Goal: Task Accomplishment & Management: Complete application form

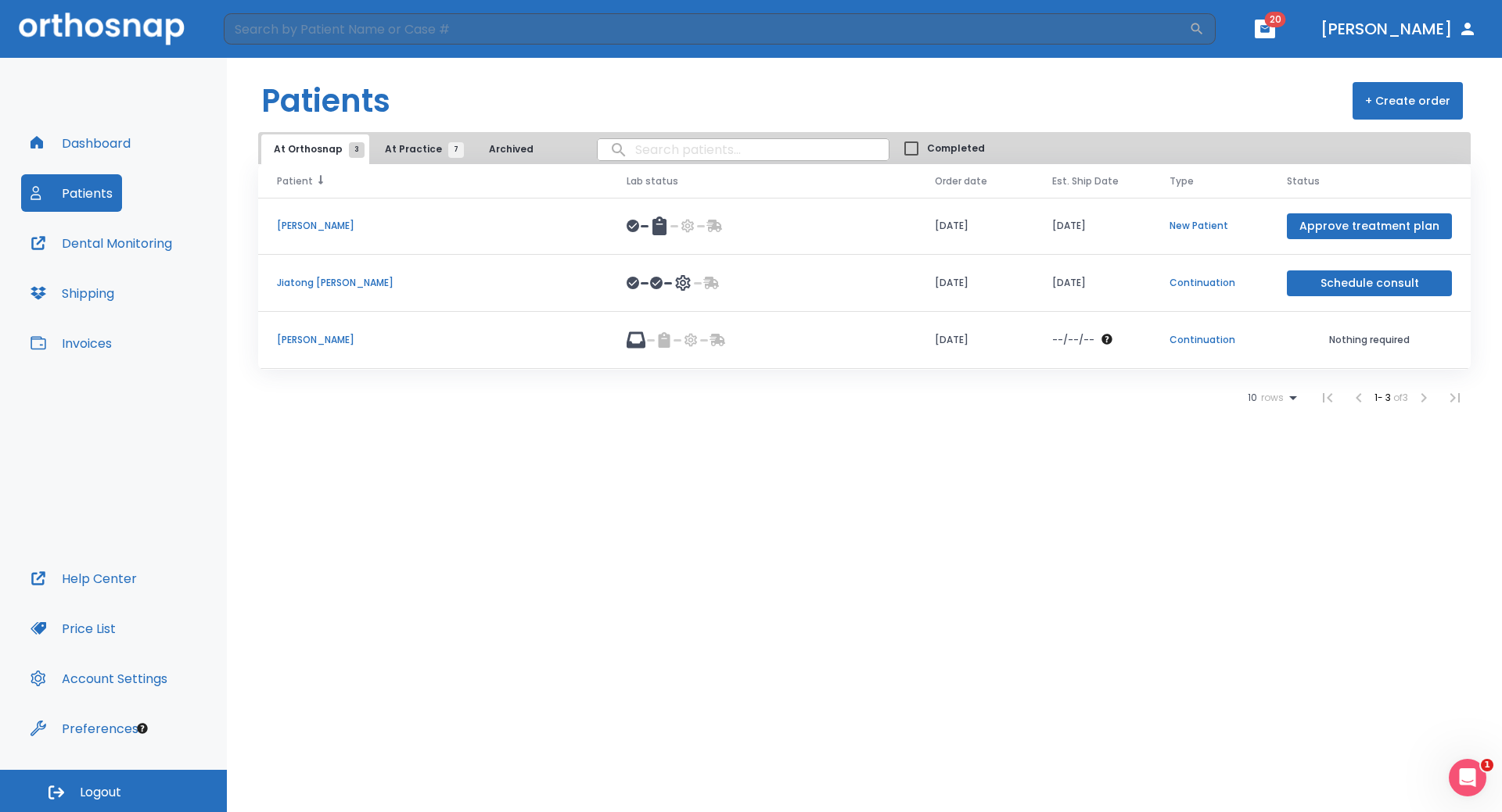
drag, startPoint x: 419, startPoint y: 145, endPoint x: 417, endPoint y: 170, distance: 25.1
click at [418, 147] on span "At Practice 7" at bounding box center [420, 150] width 71 height 14
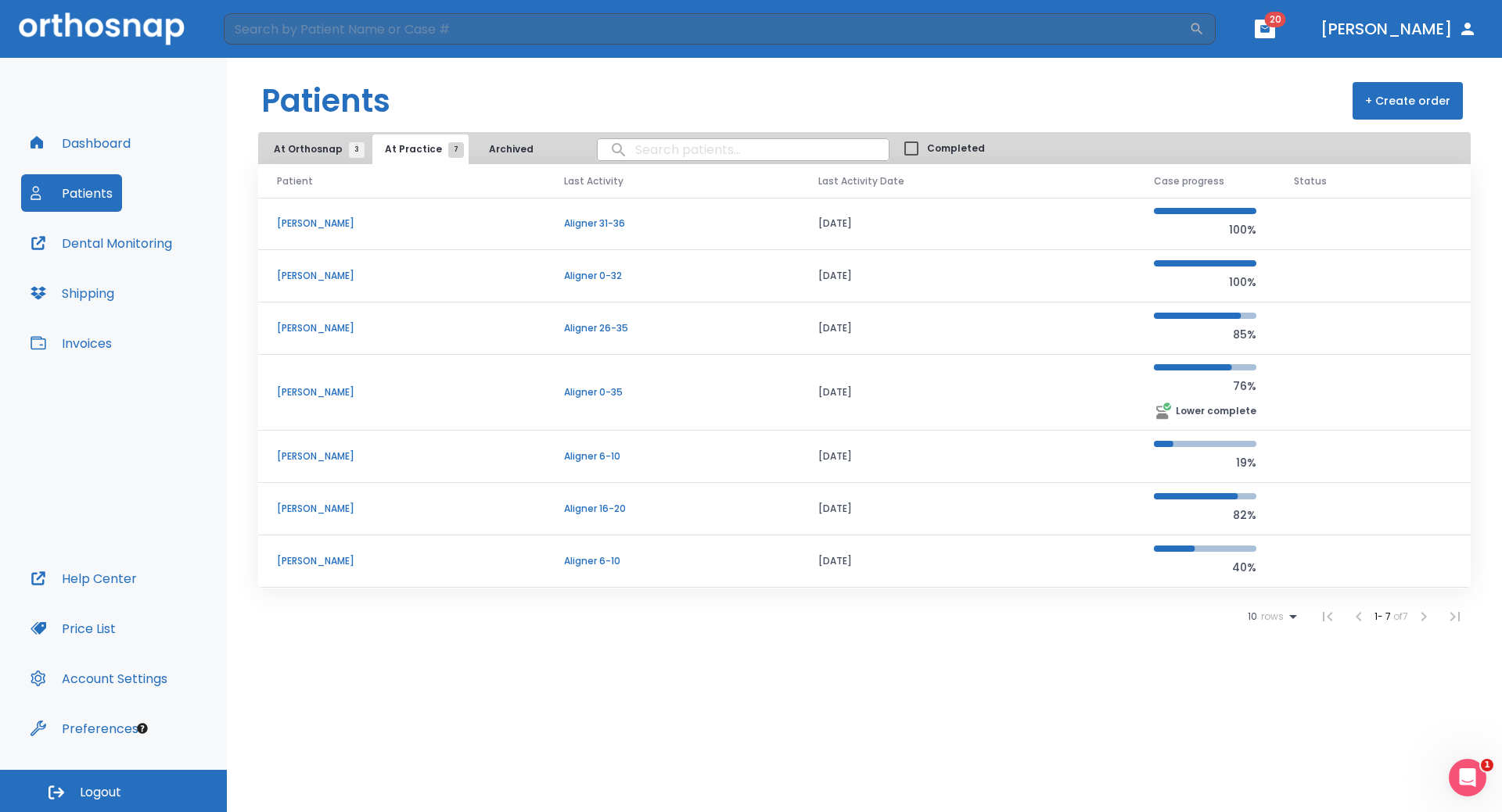
click at [310, 276] on p "[PERSON_NAME]" at bounding box center [401, 276] width 250 height 14
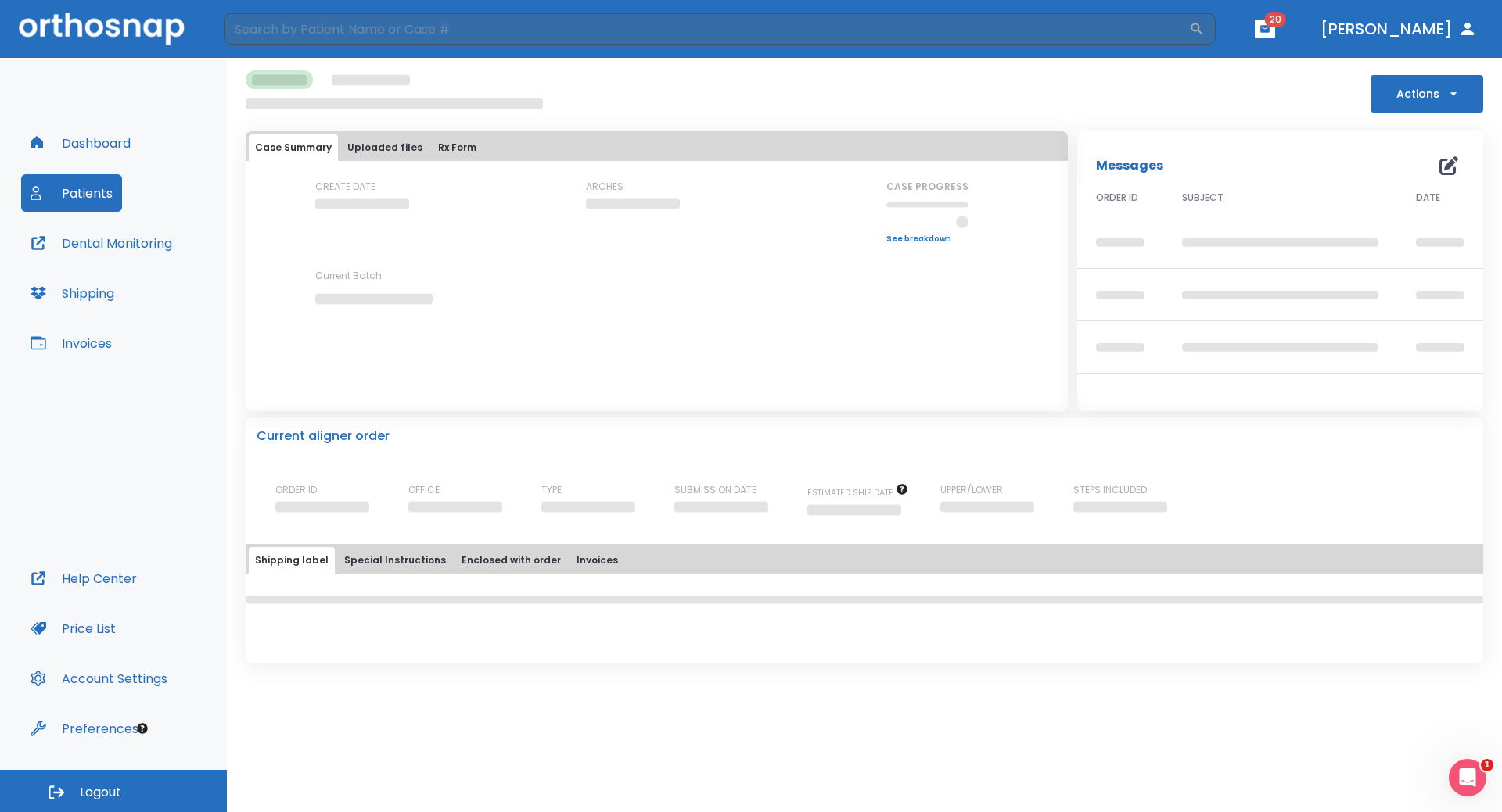
click at [1408, 93] on button "Actions" at bounding box center [1427, 93] width 113 height 37
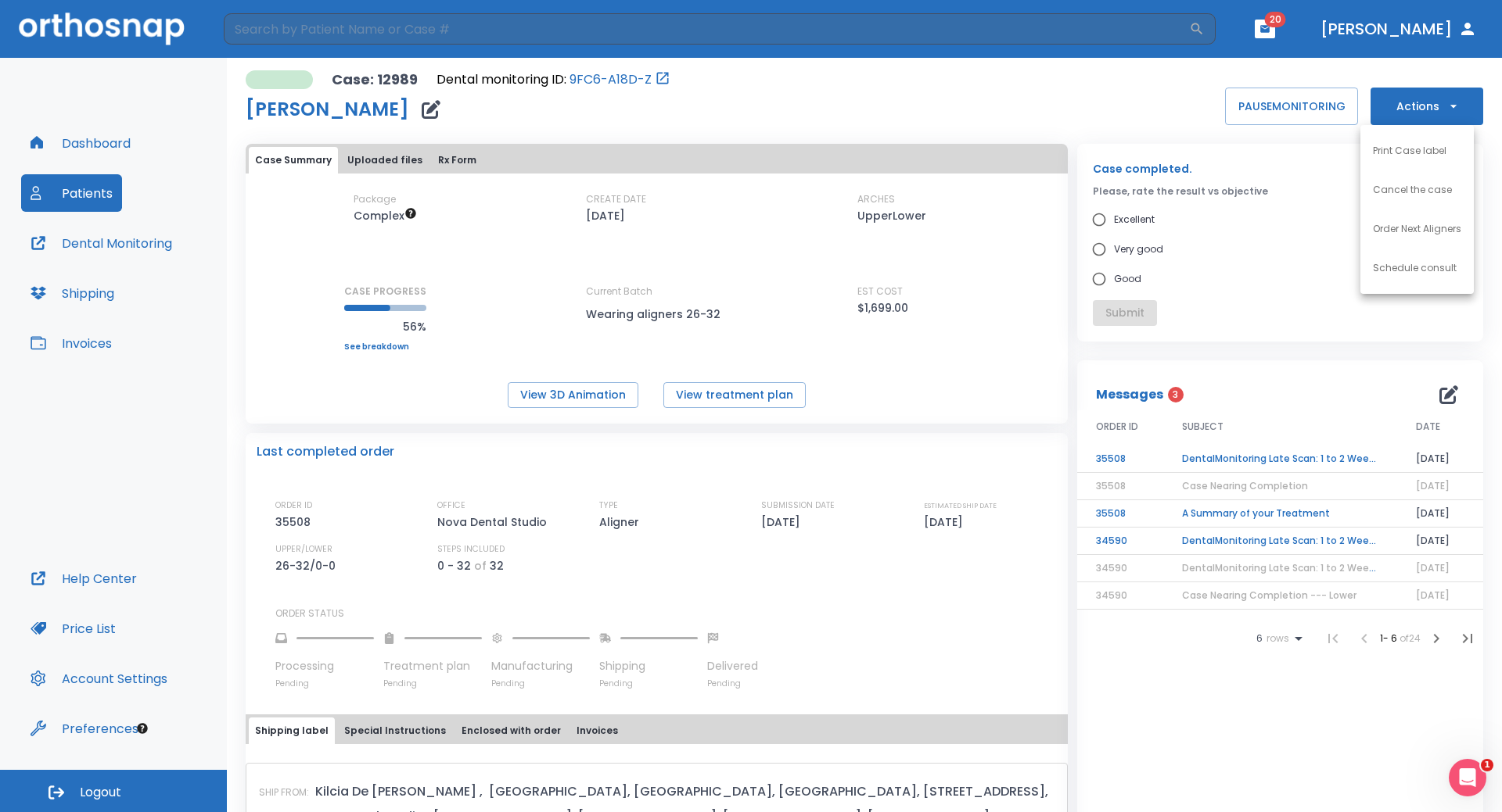
click at [1238, 391] on div at bounding box center [751, 406] width 1502 height 812
click at [1446, 100] on icon "button" at bounding box center [1454, 106] width 16 height 16
click at [1387, 245] on li "Order Next Aligners" at bounding box center [1416, 228] width 113 height 39
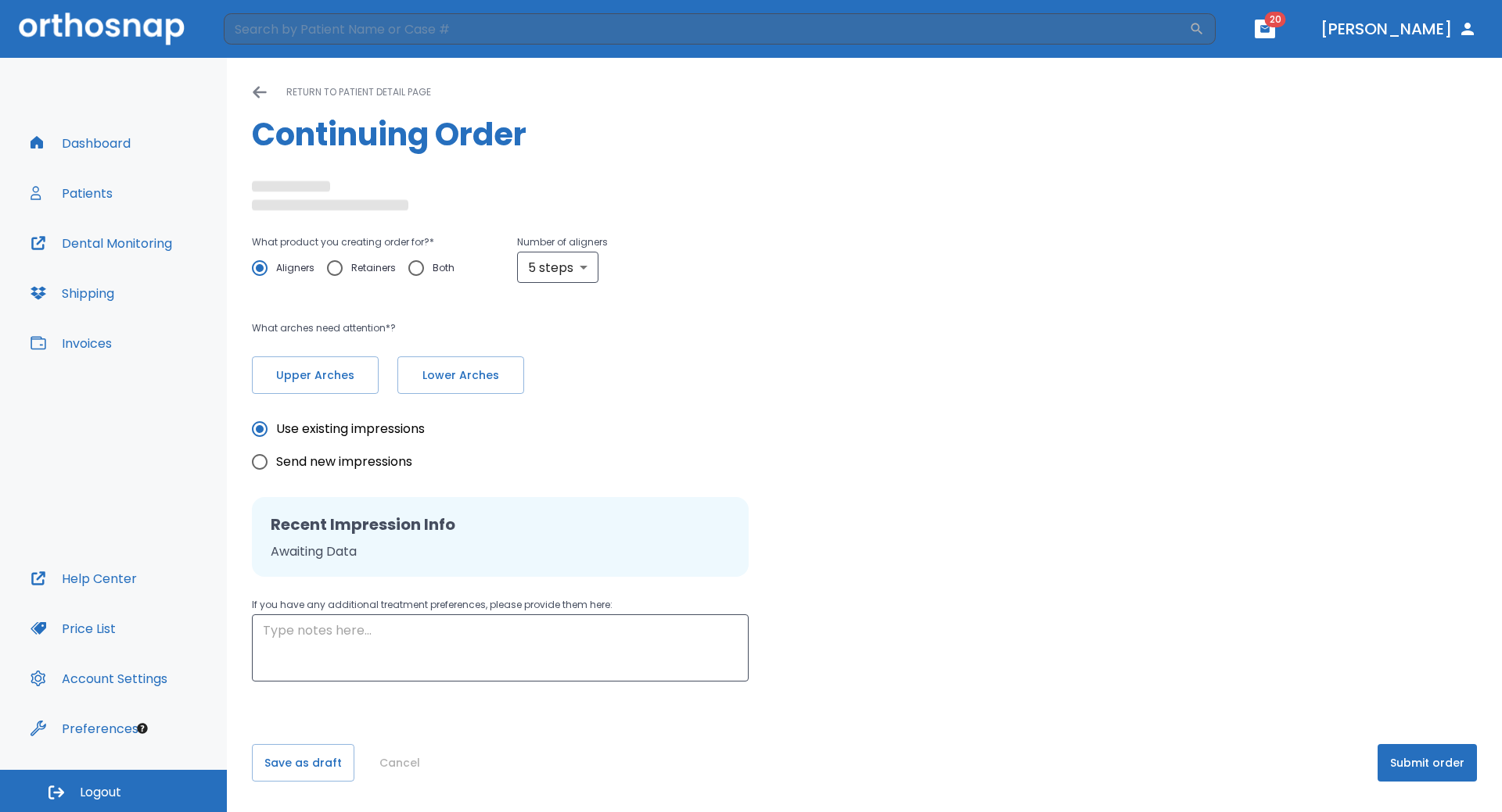
radio input "false"
radio input "true"
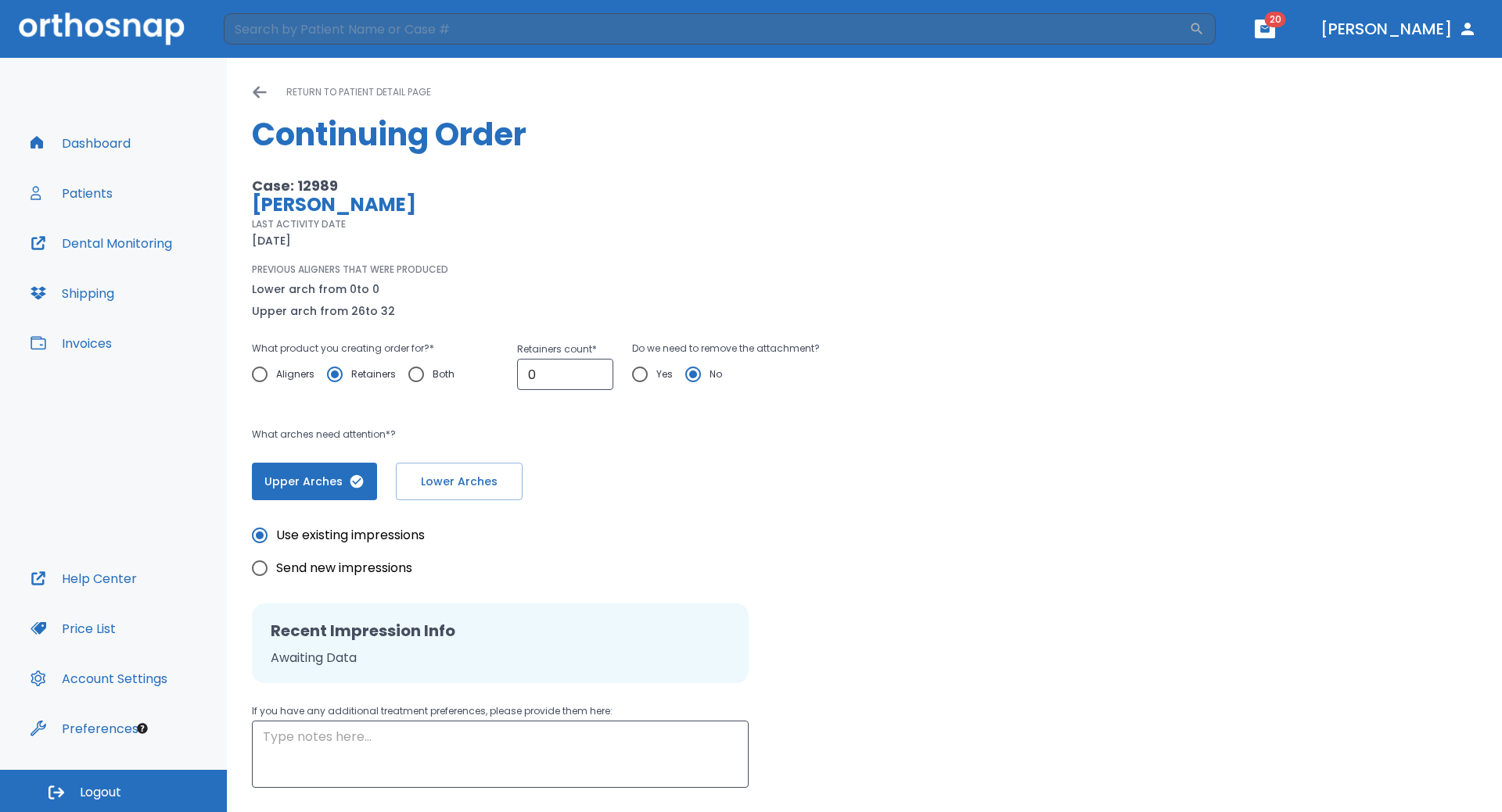
click at [361, 273] on p "PREVIOUS ALIGNERS THAT WERE PRODUCED" at bounding box center [350, 270] width 197 height 14
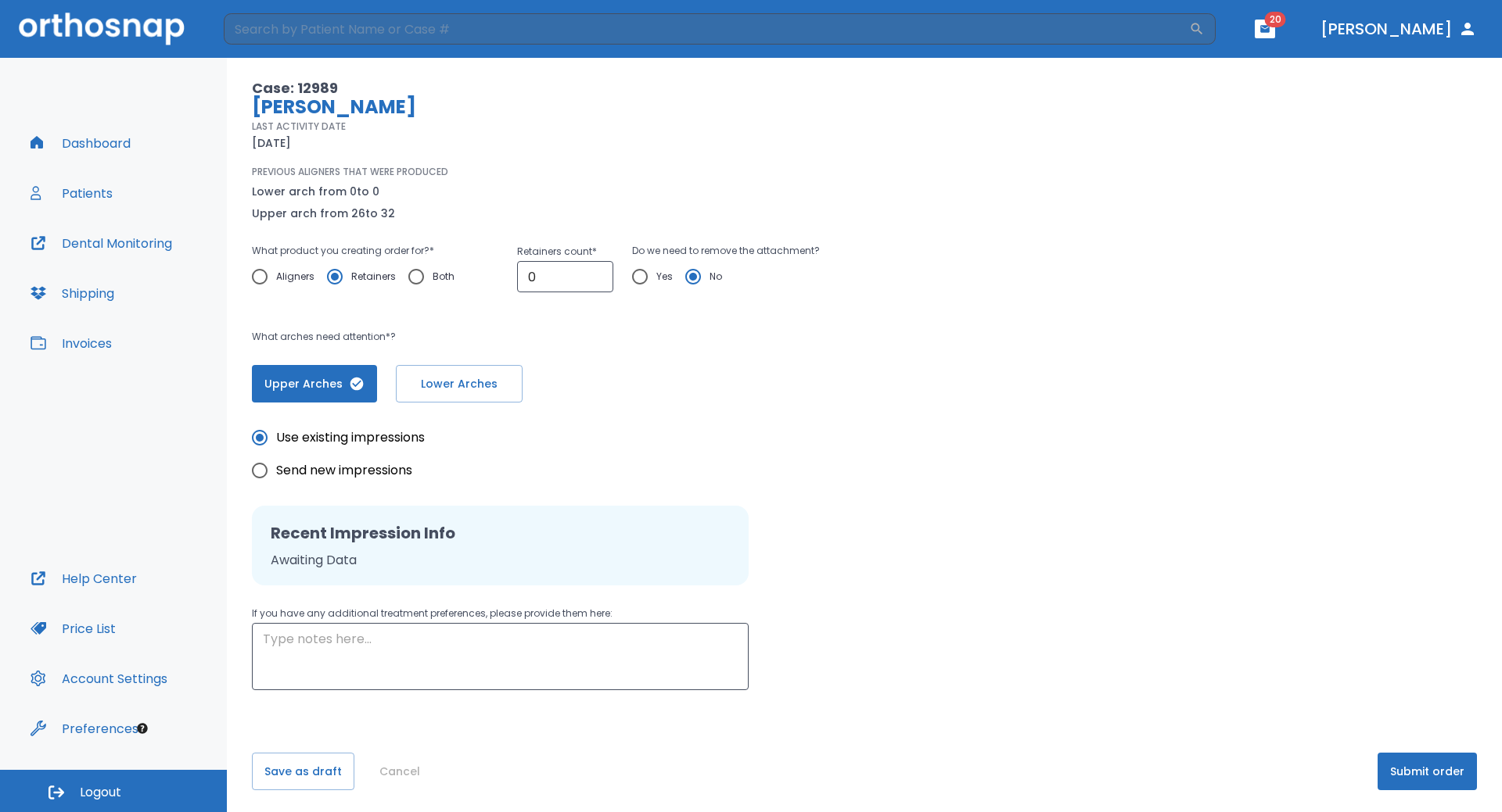
scroll to position [101, 0]
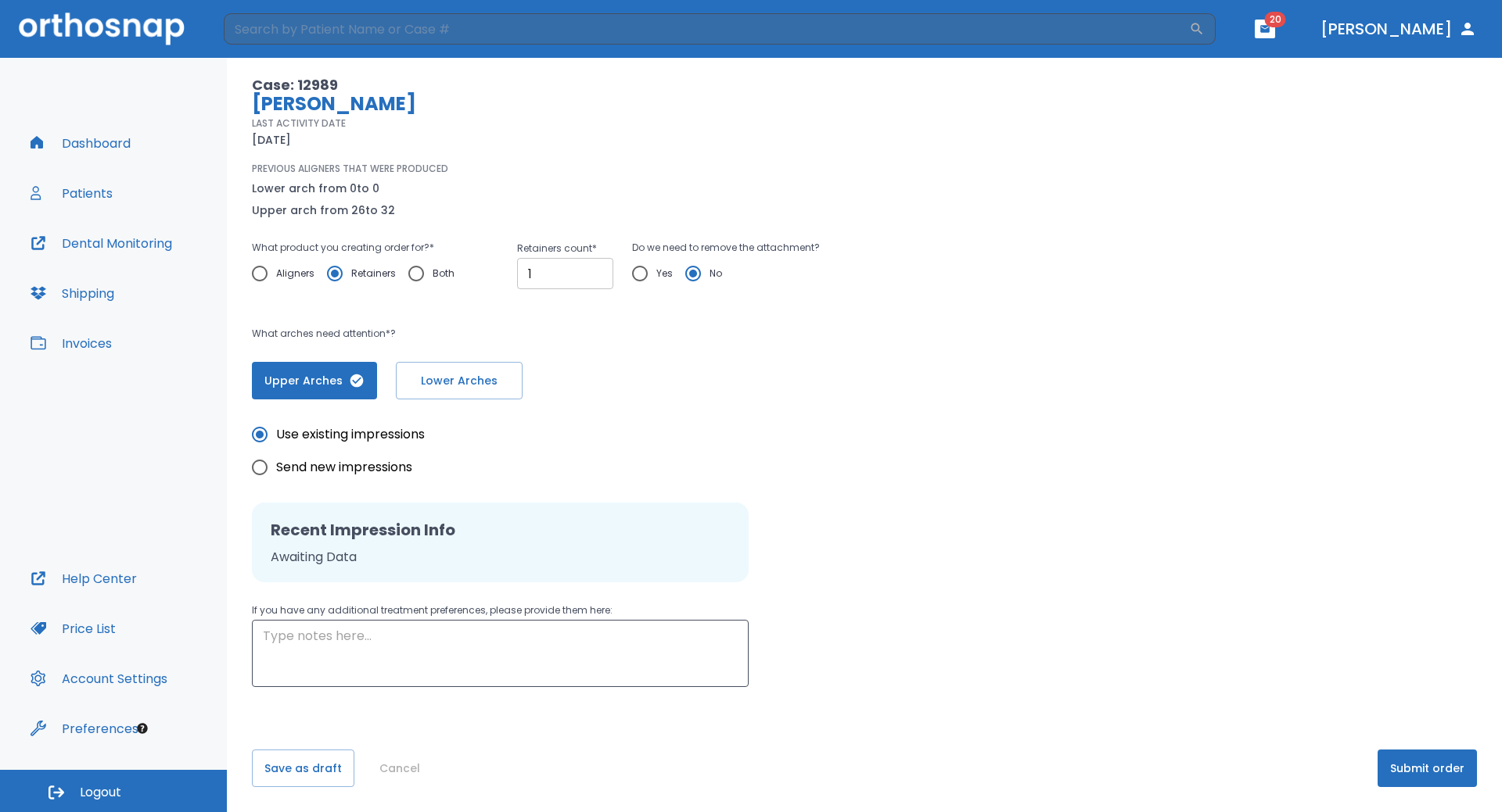
type input "1"
click at [590, 271] on input "1" at bounding box center [564, 273] width 96 height 31
click at [461, 392] on button "Lower Arches" at bounding box center [459, 380] width 127 height 37
click at [304, 386] on span "Upper Arches" at bounding box center [314, 381] width 94 height 17
click at [1432, 777] on button "Submit order" at bounding box center [1427, 768] width 99 height 37
